Goal: Find specific page/section: Find specific page/section

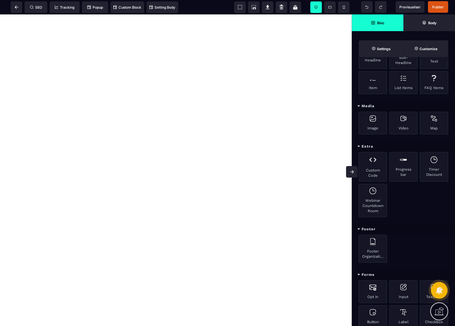
scroll to position [281, 0]
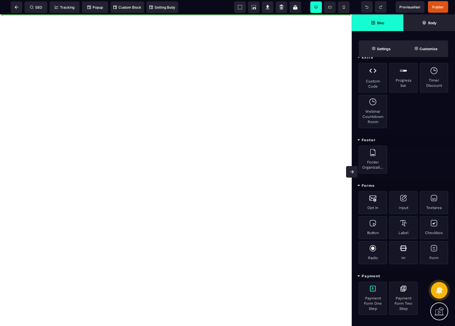
select select "**********"
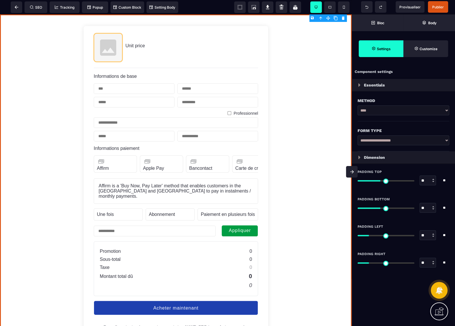
scroll to position [0, 0]
click at [445, 6] on span "Publier" at bounding box center [438, 7] width 20 height 12
click at [14, 10] on div "SEO Tracking Popup Custom Block Setting Body" at bounding box center [90, 7] width 179 height 12
click at [17, 8] on icon at bounding box center [17, 6] width 4 height 3
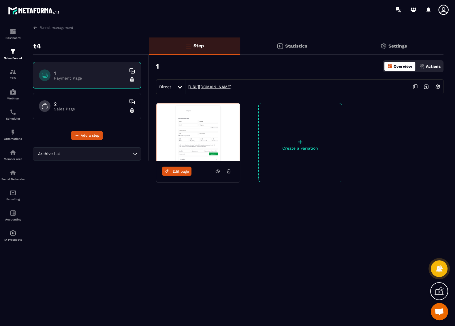
click at [232, 86] on link "[URL][DOMAIN_NAME]" at bounding box center [209, 87] width 46 height 5
click at [54, 27] on link "Funnel management" at bounding box center [53, 27] width 40 height 5
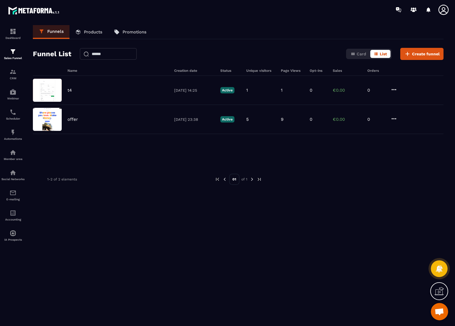
click at [95, 33] on p "Products" at bounding box center [93, 31] width 18 height 5
